Goal: Transaction & Acquisition: Purchase product/service

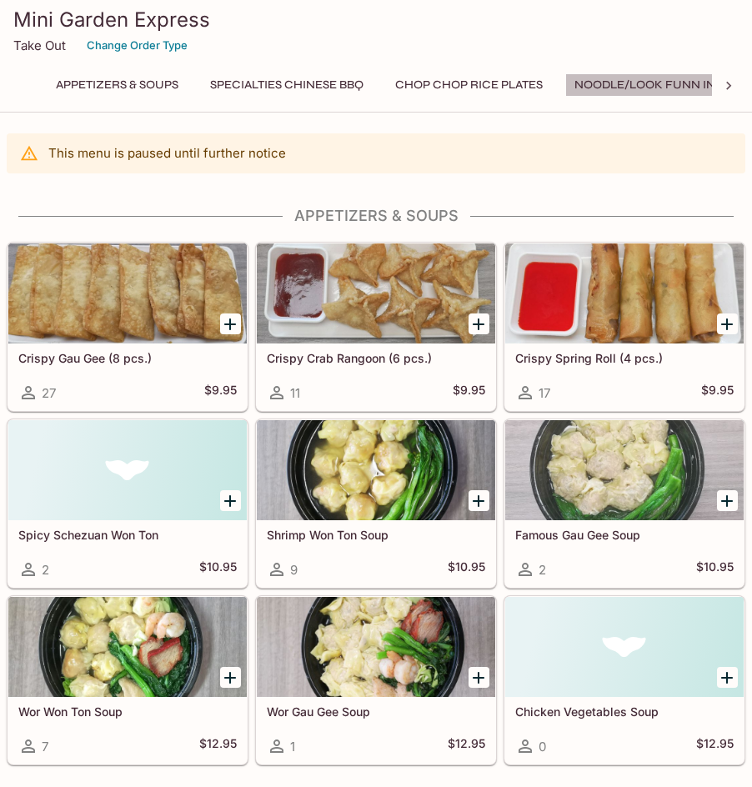
click at [642, 80] on button "Noodle/Look Funn in Soup" at bounding box center [662, 84] width 194 height 23
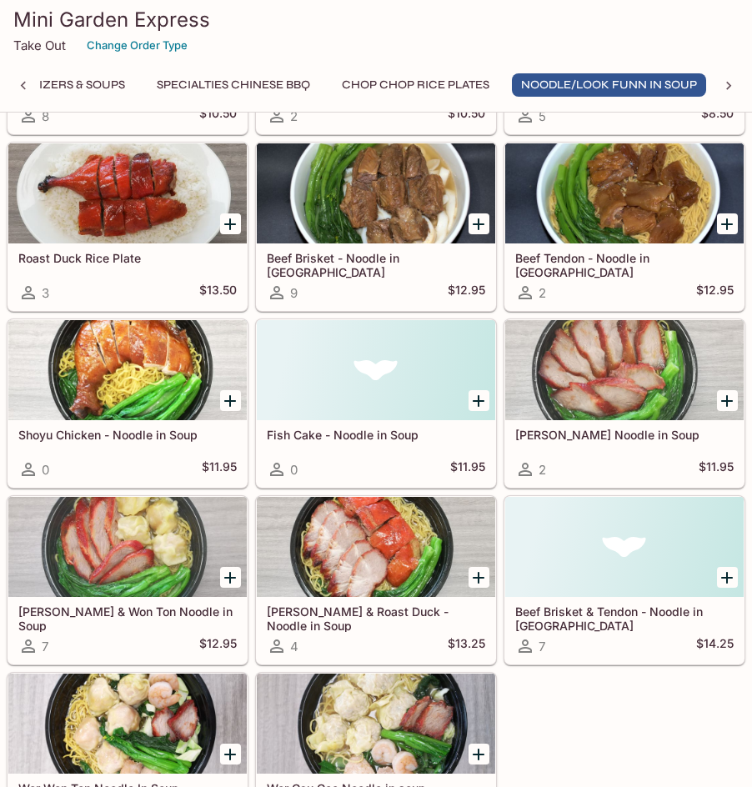
scroll to position [1914, 0]
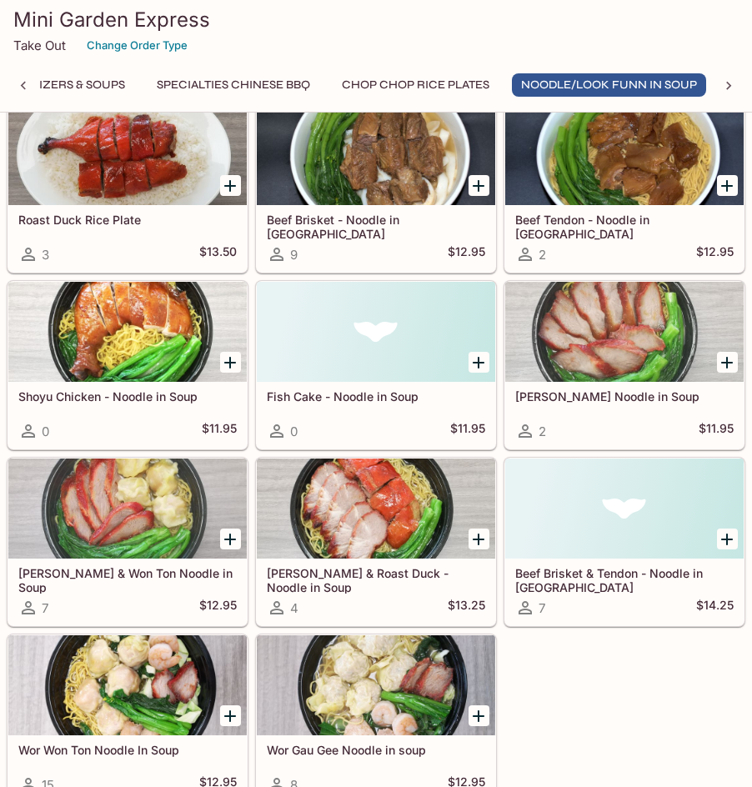
click at [425, 82] on button "Chop Chop Rice Plates" at bounding box center [416, 84] width 166 height 23
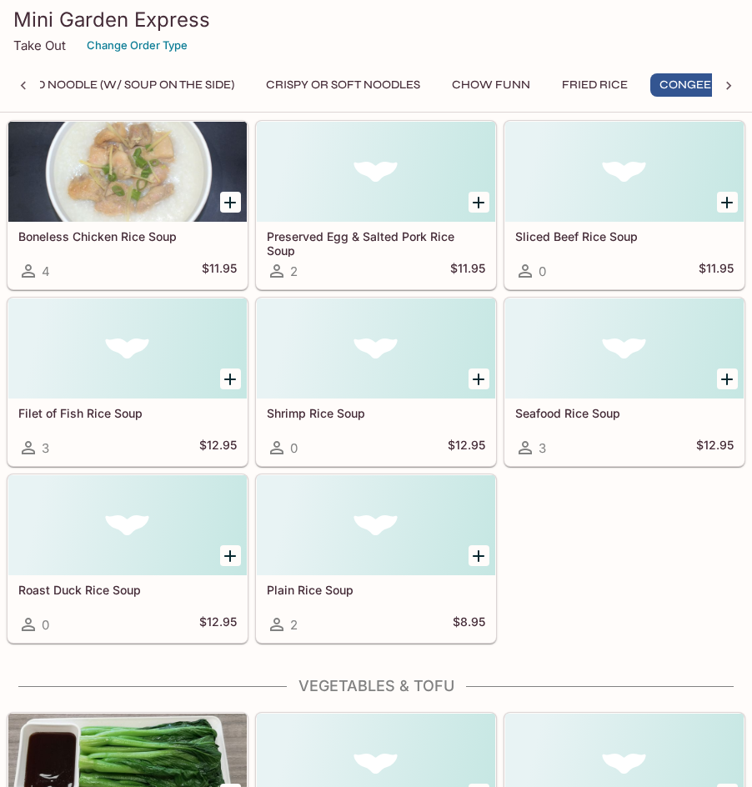
scroll to position [0, 879]
click at [709, 24] on h3 "Mini Garden Express" at bounding box center [375, 20] width 725 height 26
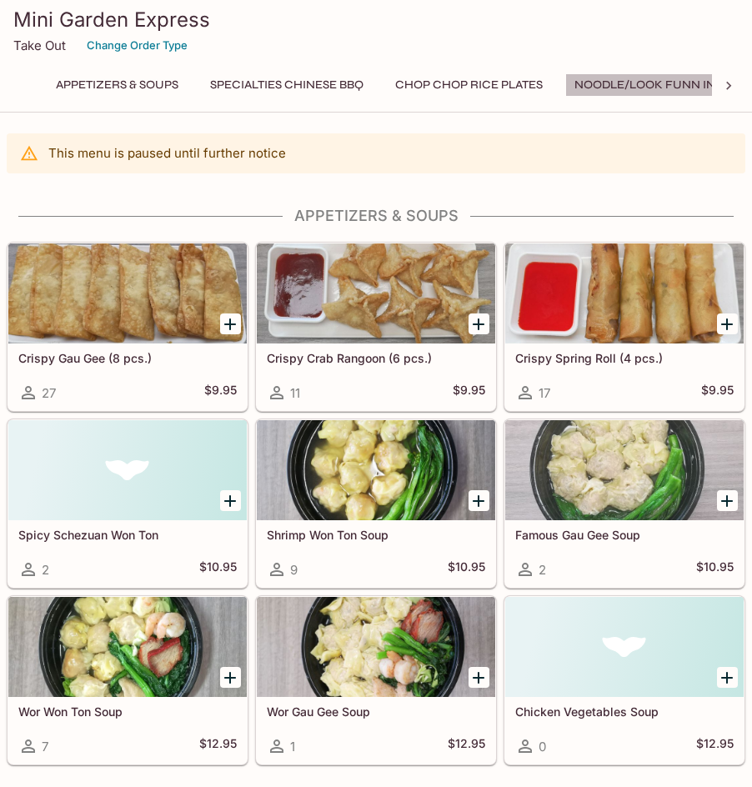
click at [600, 93] on button "Noodle/Look Funn in Soup" at bounding box center [662, 84] width 194 height 23
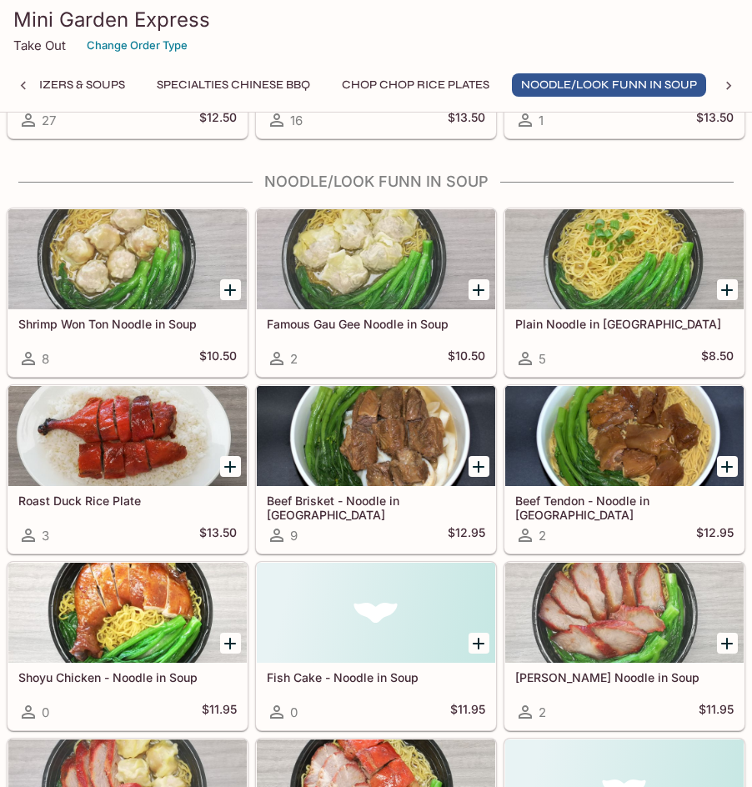
scroll to position [1664, 0]
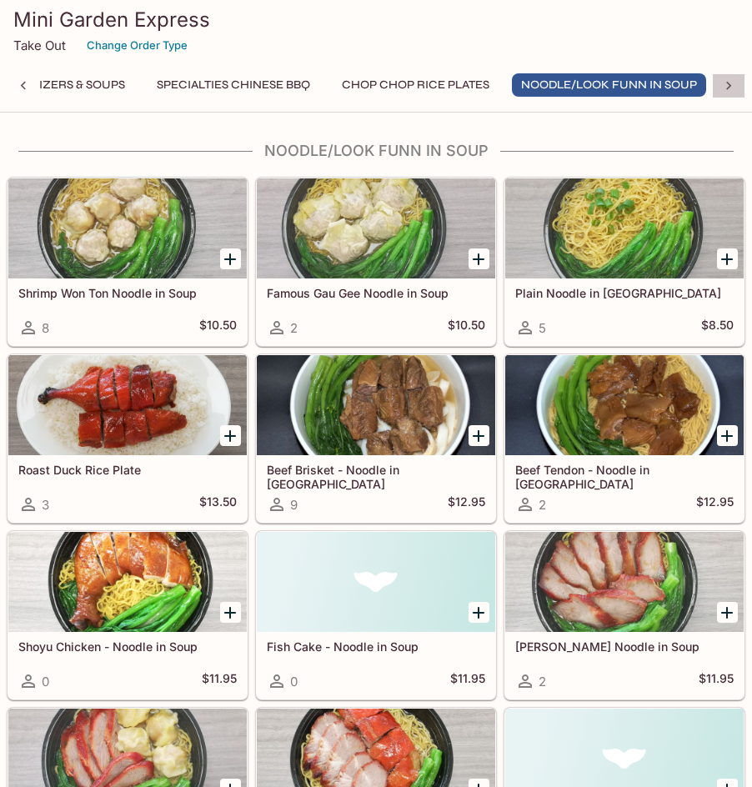
click at [725, 83] on icon at bounding box center [728, 86] width 17 height 17
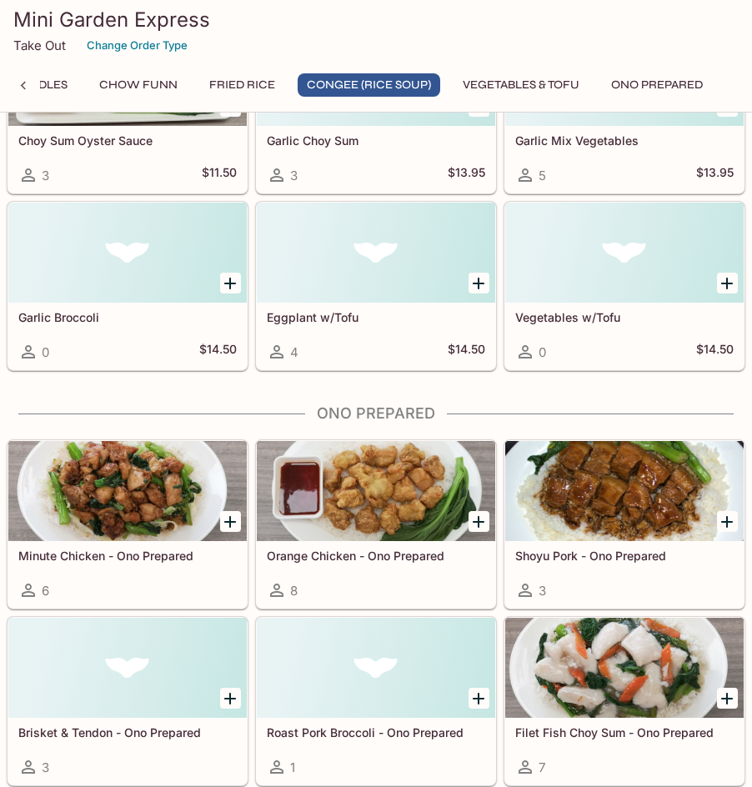
scroll to position [6248, 0]
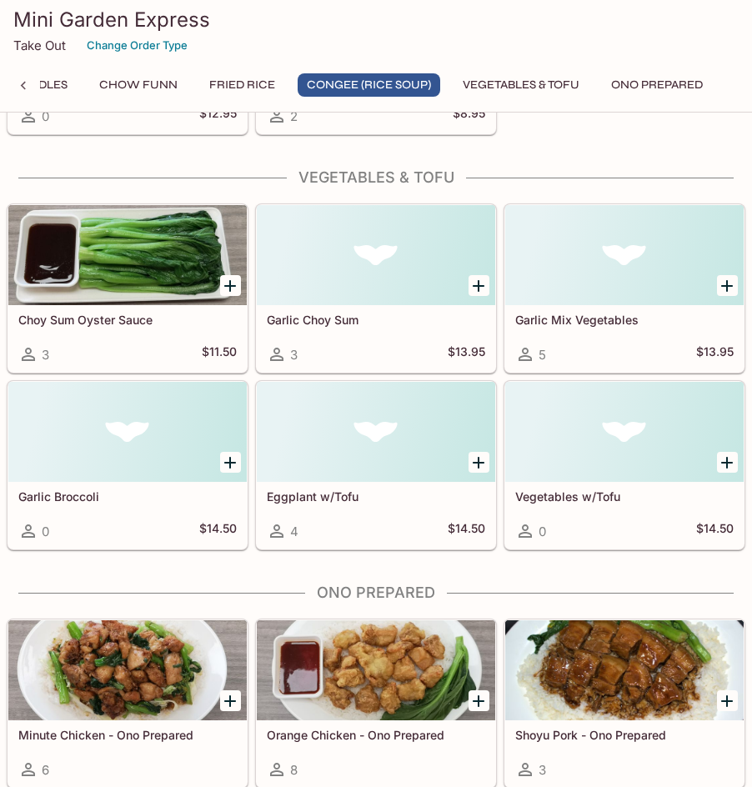
click at [703, 33] on div "Take Out Change Order Type" at bounding box center [375, 46] width 725 height 26
click at [4, 759] on div "Minute Chicken - Ono Prepared 6" at bounding box center [124, 700] width 248 height 177
